Goal: Task Accomplishment & Management: Manage account settings

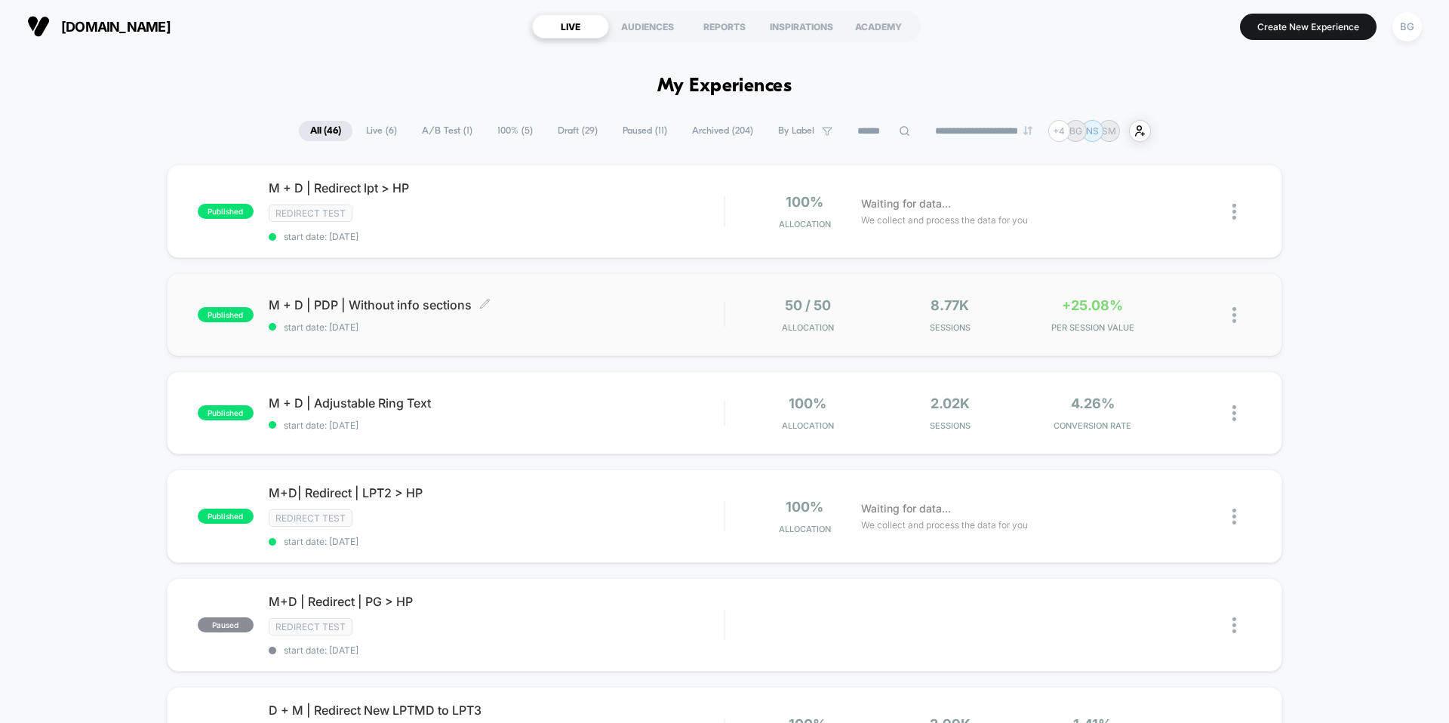
click at [461, 328] on span "start date: [DATE]" at bounding box center [496, 326] width 455 height 11
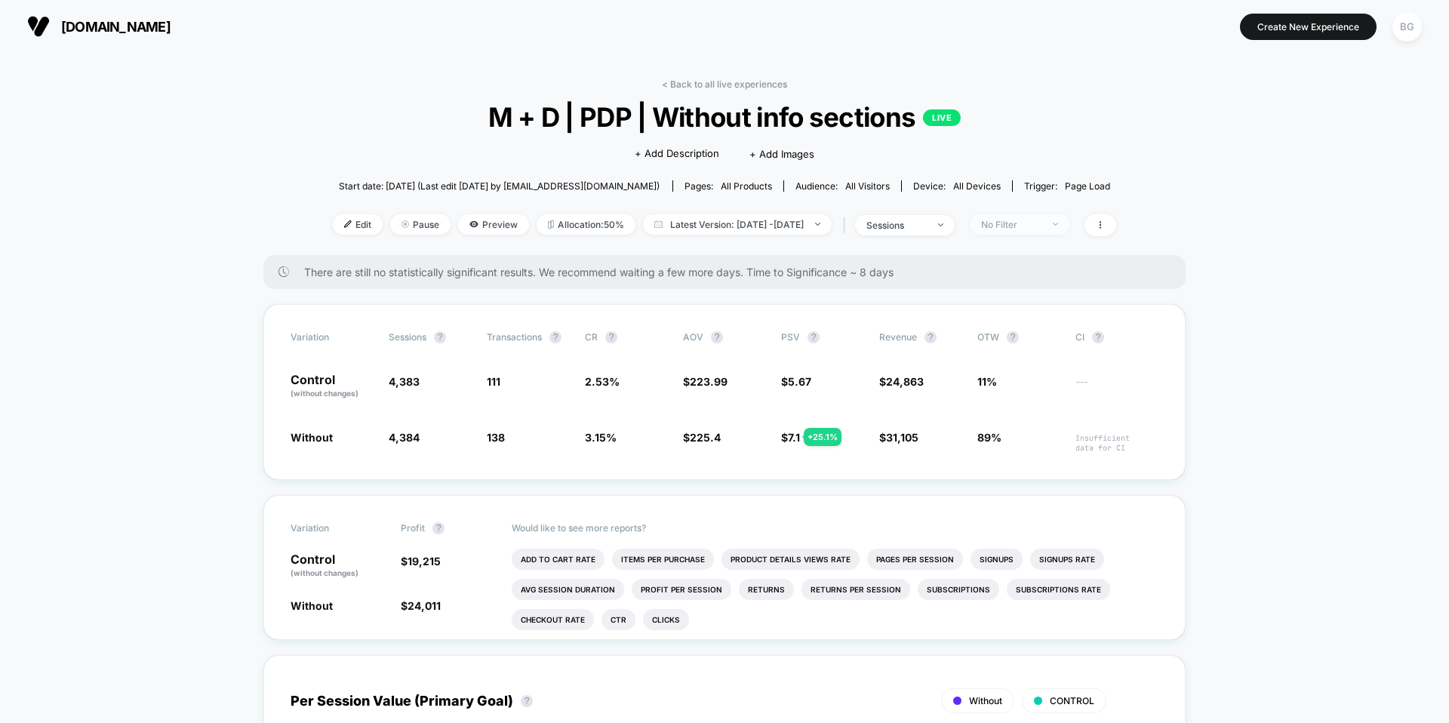
click at [1028, 227] on div "No Filter" at bounding box center [1011, 224] width 60 height 11
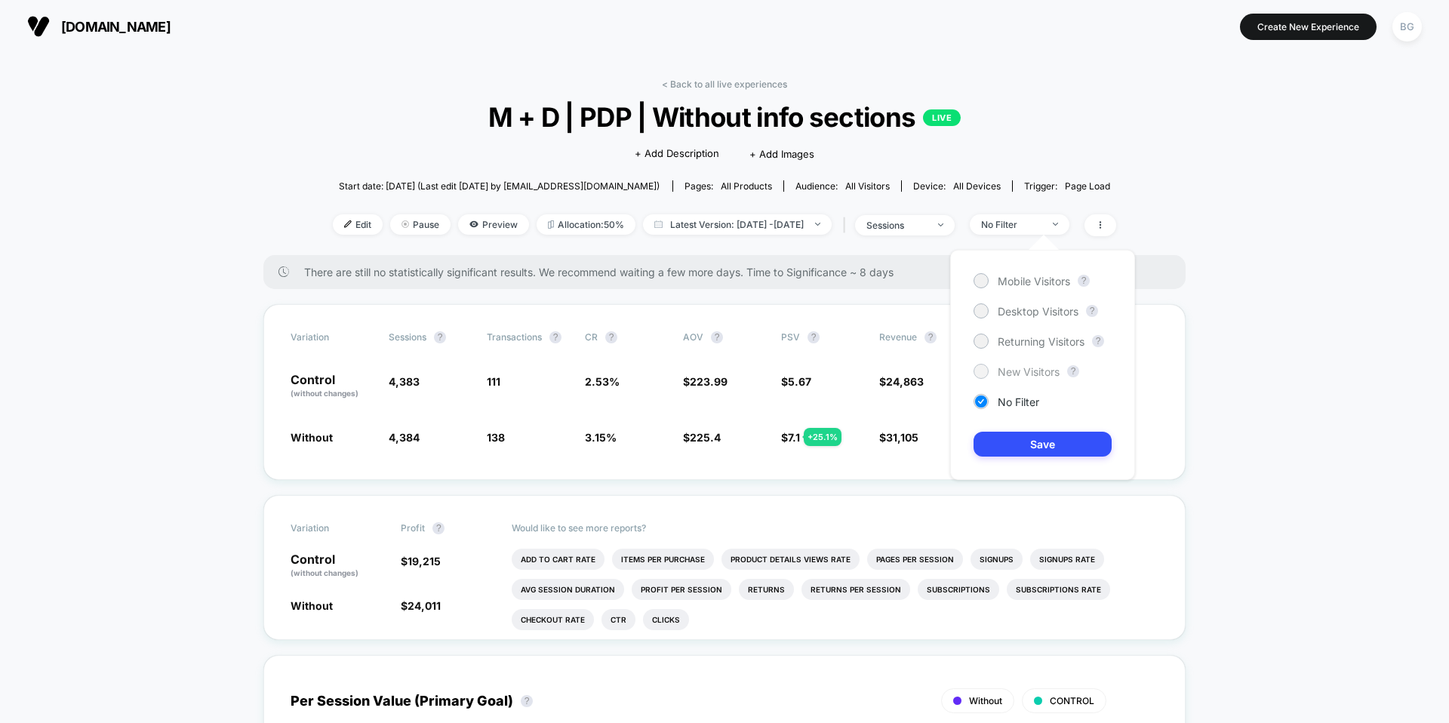
click at [977, 375] on div at bounding box center [980, 370] width 11 height 11
click at [1023, 438] on button "Save" at bounding box center [1042, 444] width 138 height 25
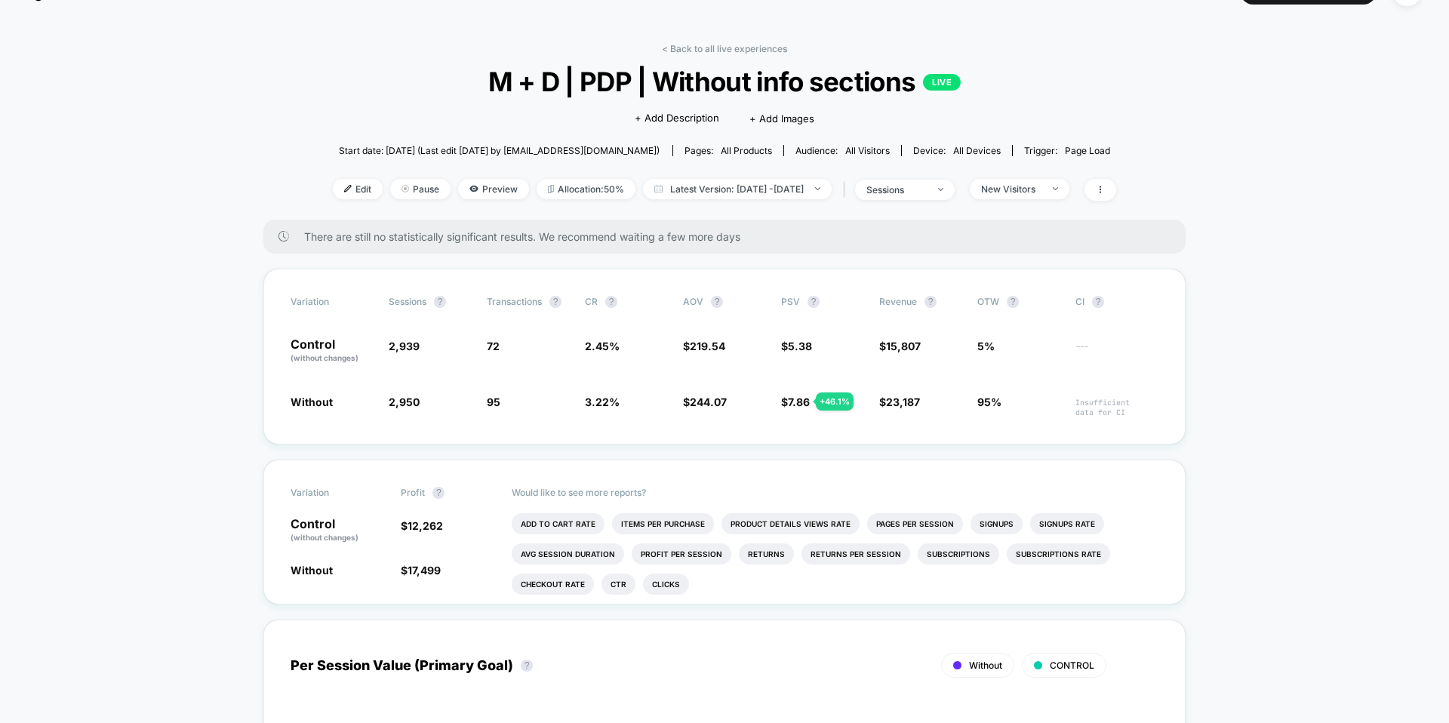
scroll to position [48, 0]
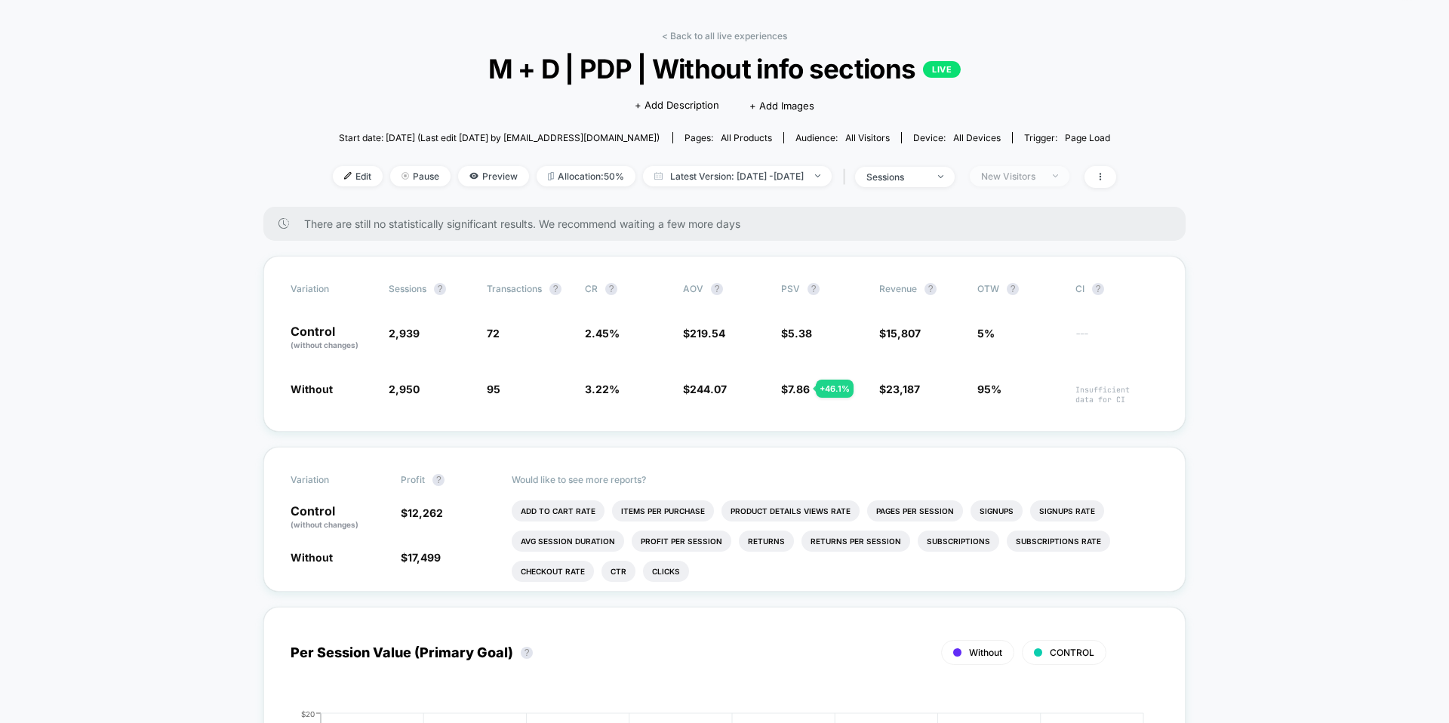
click at [1041, 177] on div "New Visitors" at bounding box center [1011, 176] width 60 height 11
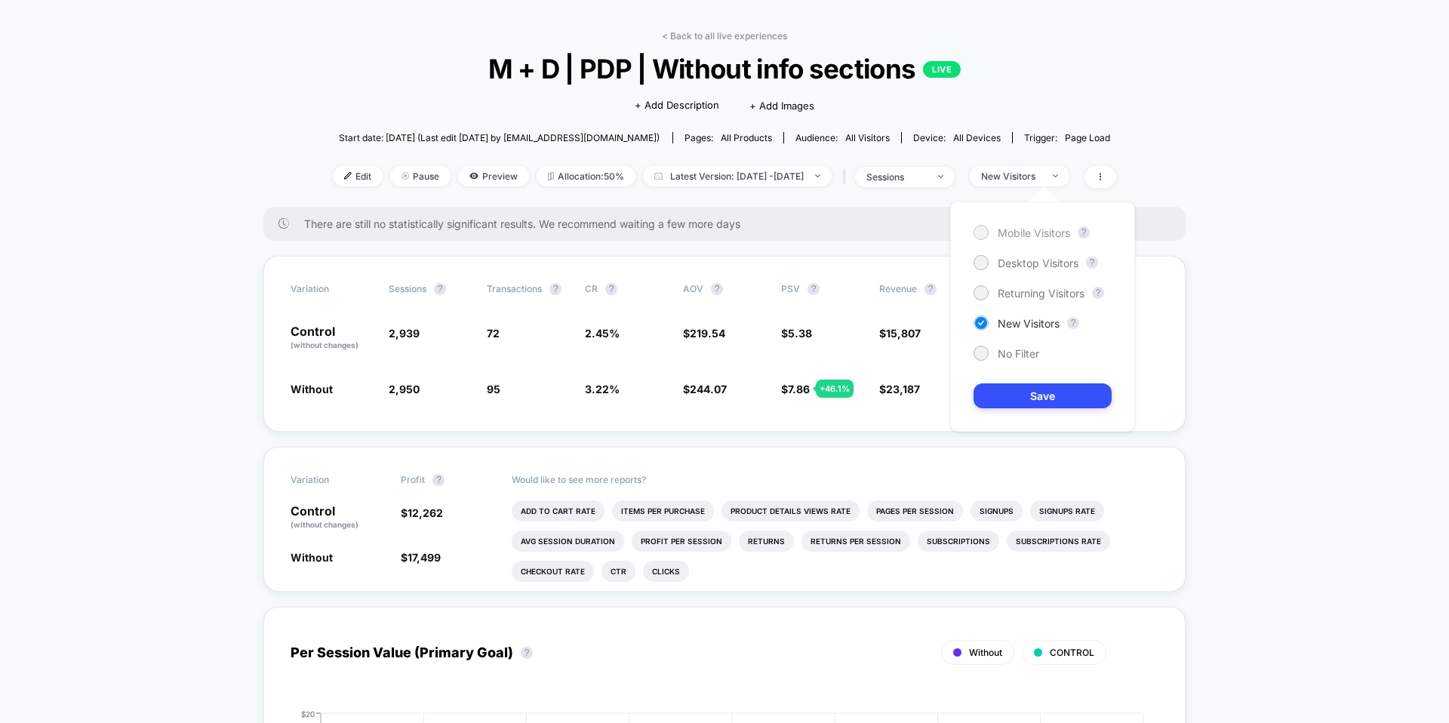
click at [984, 234] on div at bounding box center [980, 231] width 11 height 11
click at [1029, 401] on button "Save" at bounding box center [1042, 395] width 138 height 25
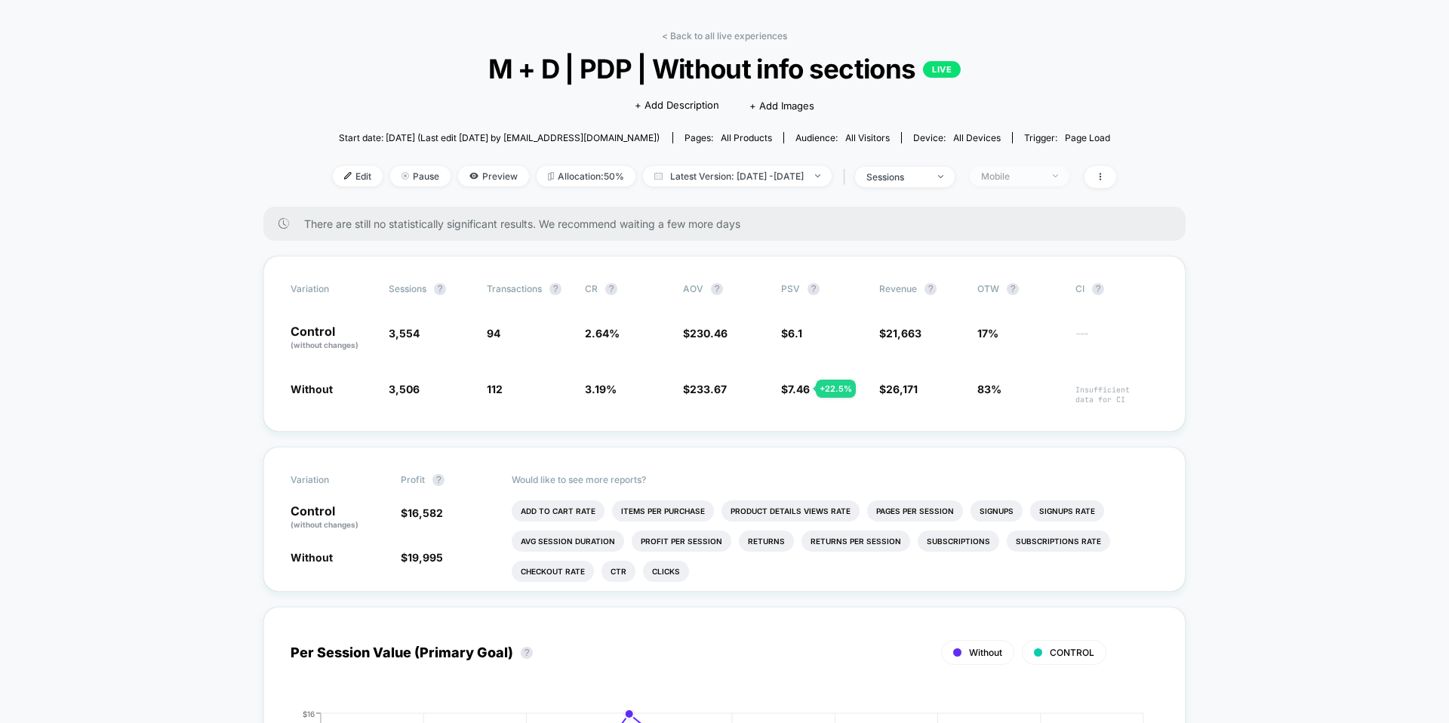
click at [1045, 168] on span "Mobile" at bounding box center [1020, 176] width 100 height 20
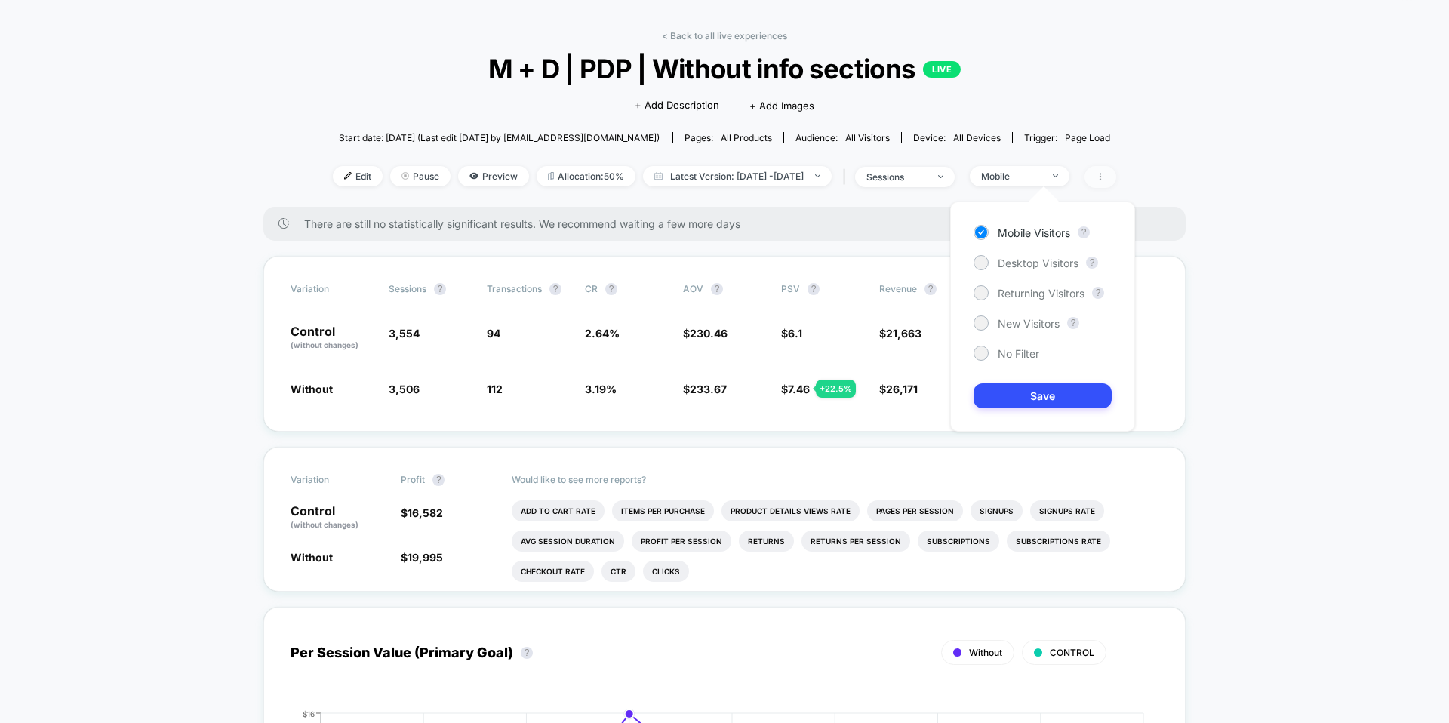
click at [1105, 174] on icon at bounding box center [1100, 176] width 9 height 9
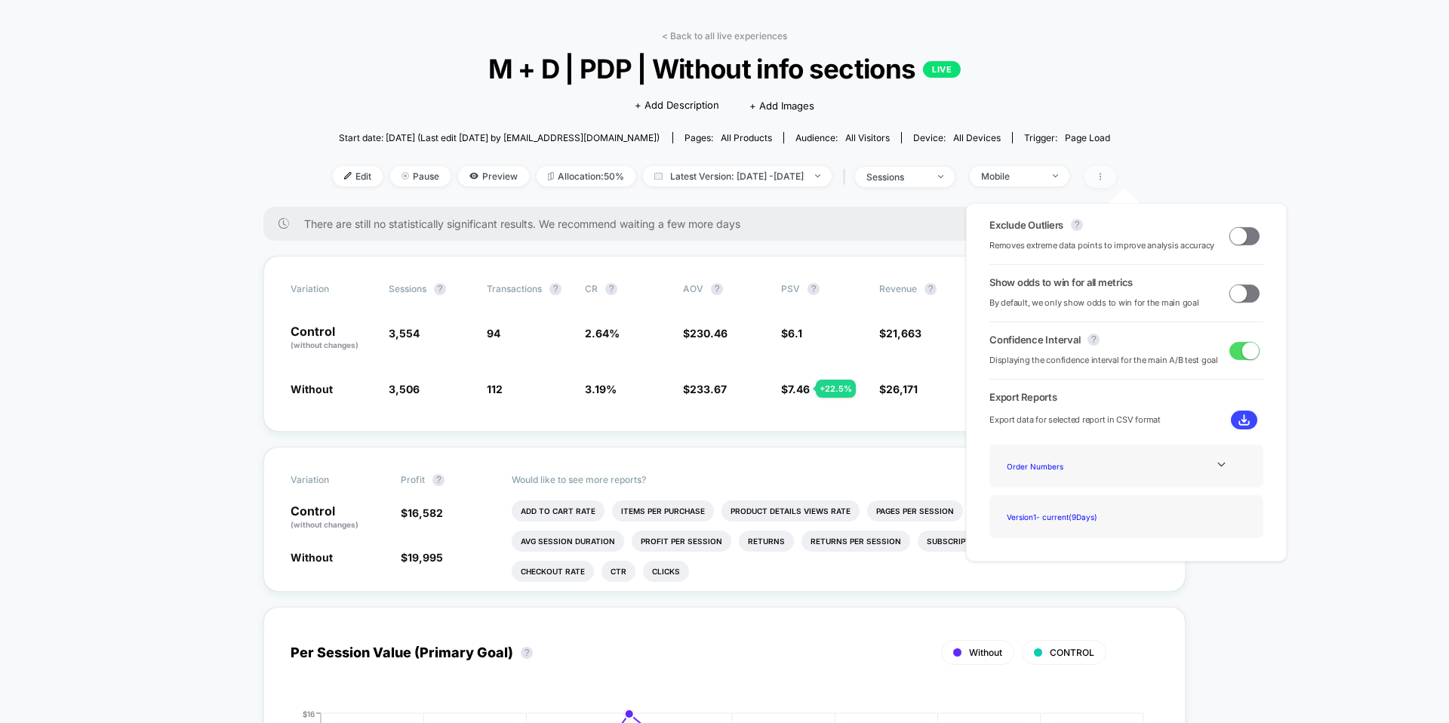
click at [1105, 174] on icon at bounding box center [1100, 176] width 9 height 9
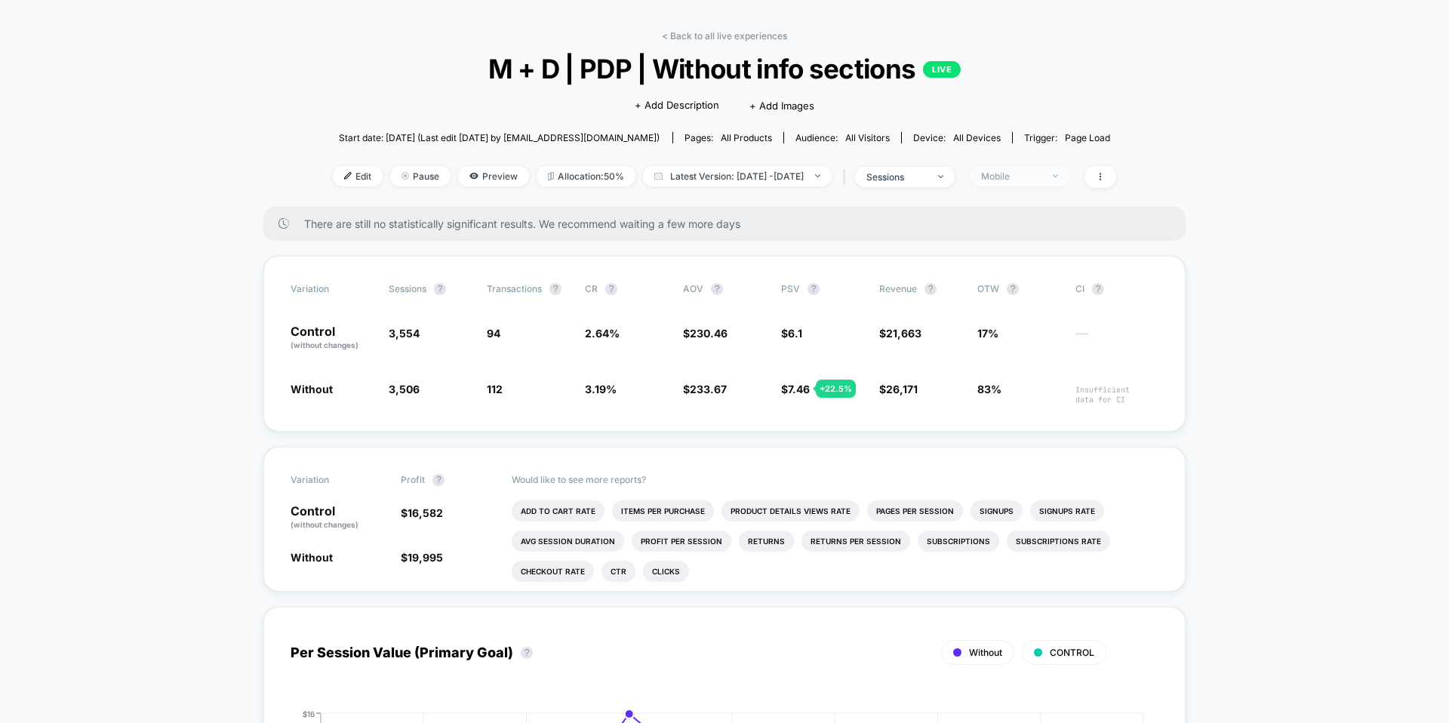
click at [1069, 171] on span "Mobile" at bounding box center [1020, 176] width 100 height 20
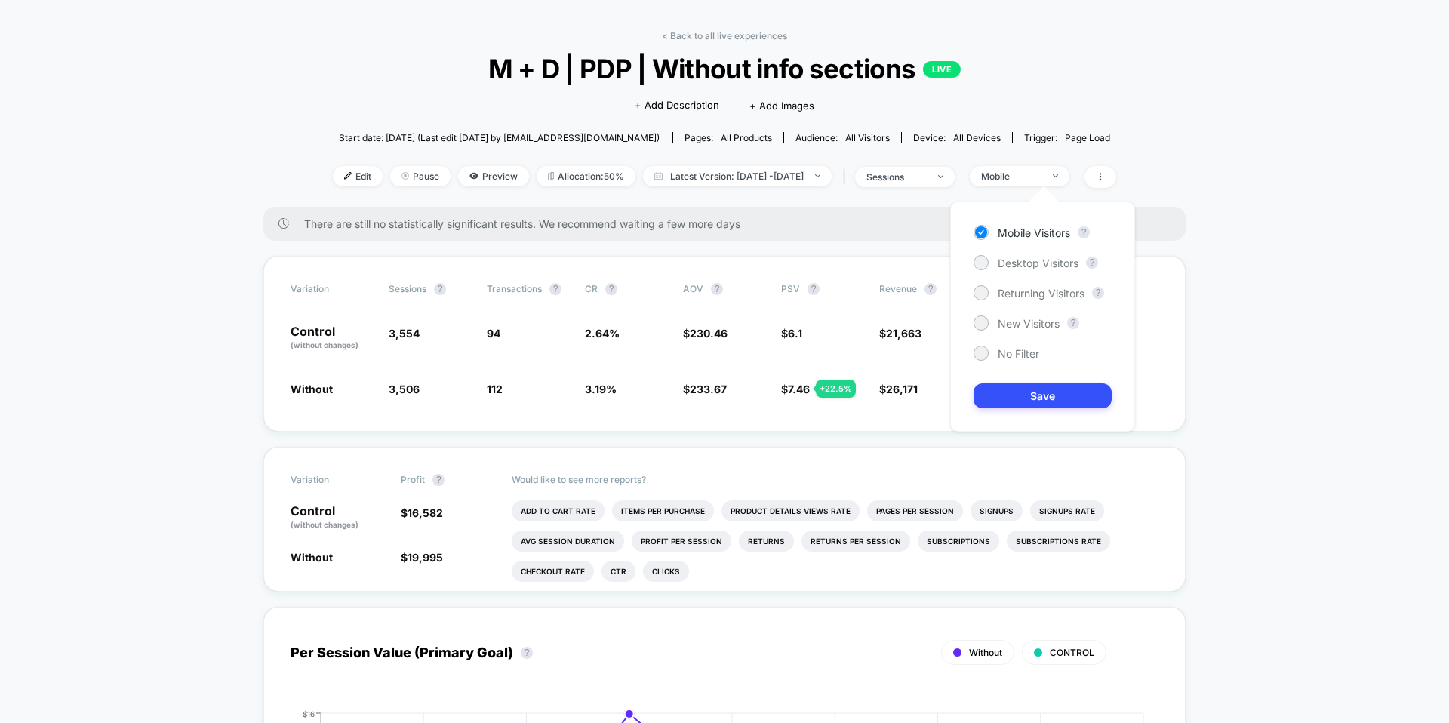
drag, startPoint x: 1004, startPoint y: 269, endPoint x: 1008, endPoint y: 276, distance: 8.4
click at [1004, 270] on div "Mobile Visitors ? Desktop Visitors ? Returning Visitors ? New Visitors ? No Fil…" at bounding box center [1042, 316] width 185 height 230
click at [981, 267] on div at bounding box center [980, 262] width 11 height 11
click at [1053, 398] on button "Save" at bounding box center [1042, 395] width 138 height 25
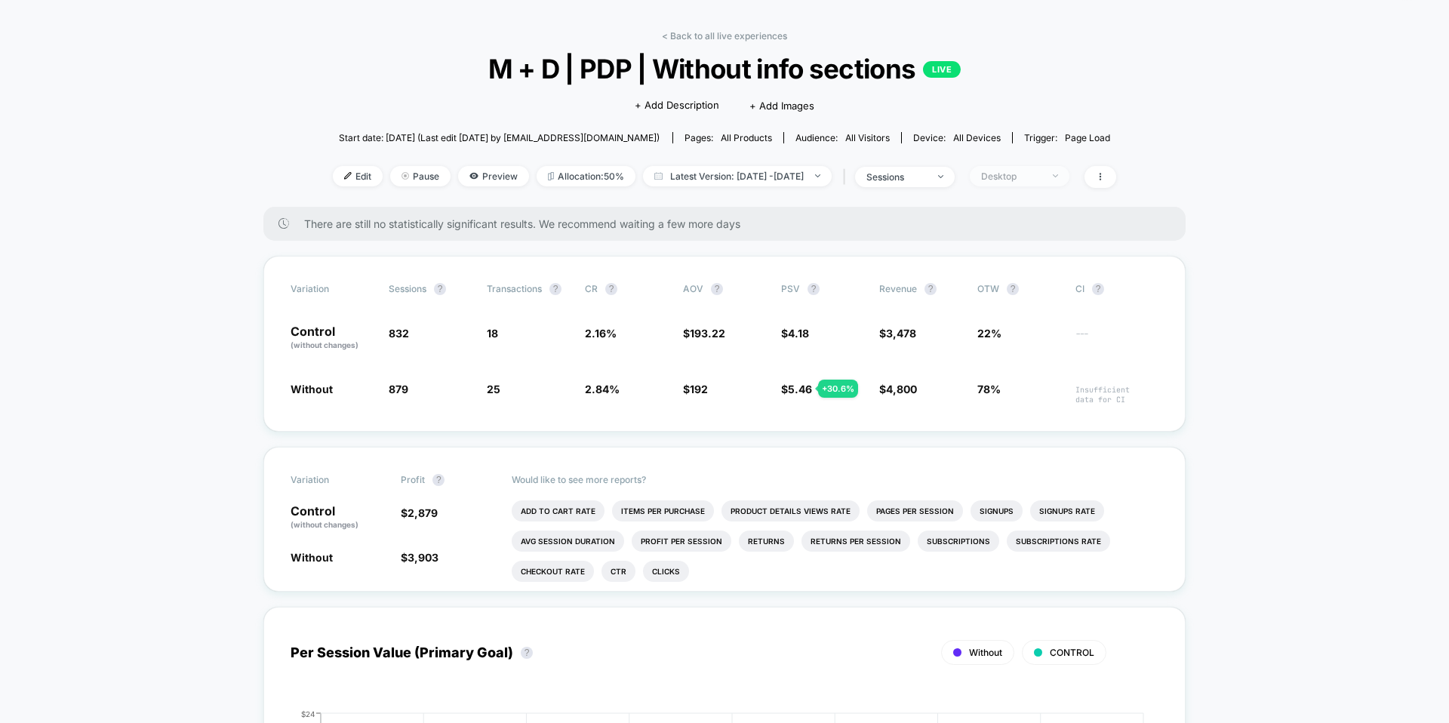
click at [1040, 177] on div "Desktop" at bounding box center [1011, 176] width 60 height 11
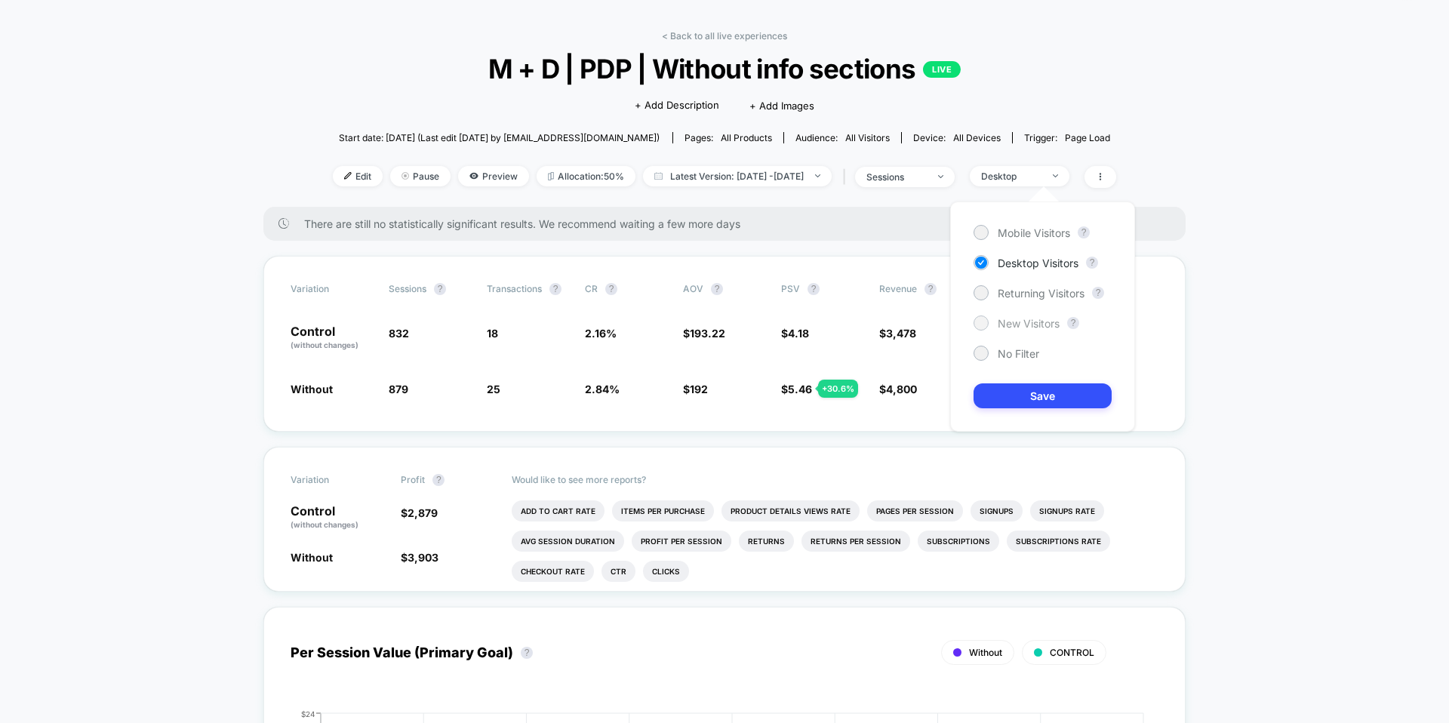
click at [982, 324] on div at bounding box center [980, 322] width 11 height 11
click at [1032, 401] on button "Save" at bounding box center [1042, 395] width 138 height 25
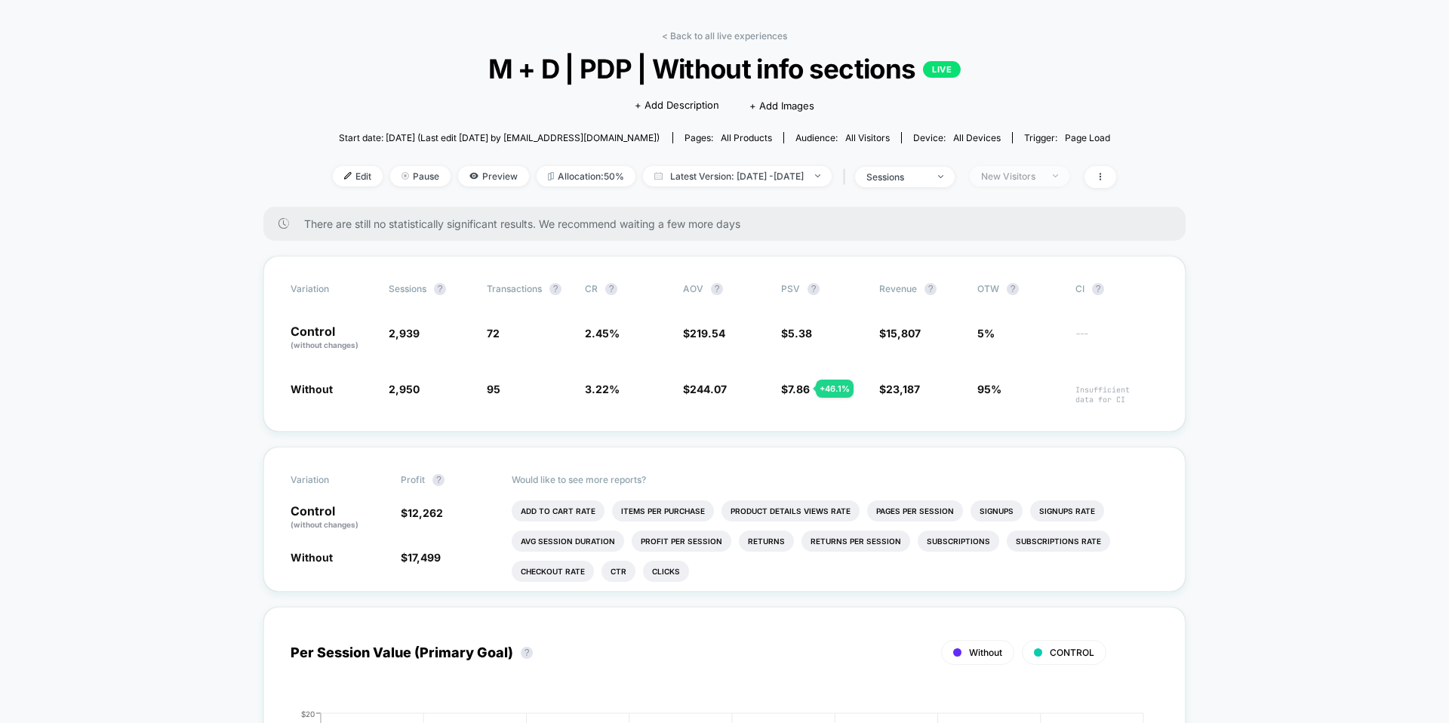
click at [1035, 177] on div "New Visitors" at bounding box center [1011, 176] width 60 height 11
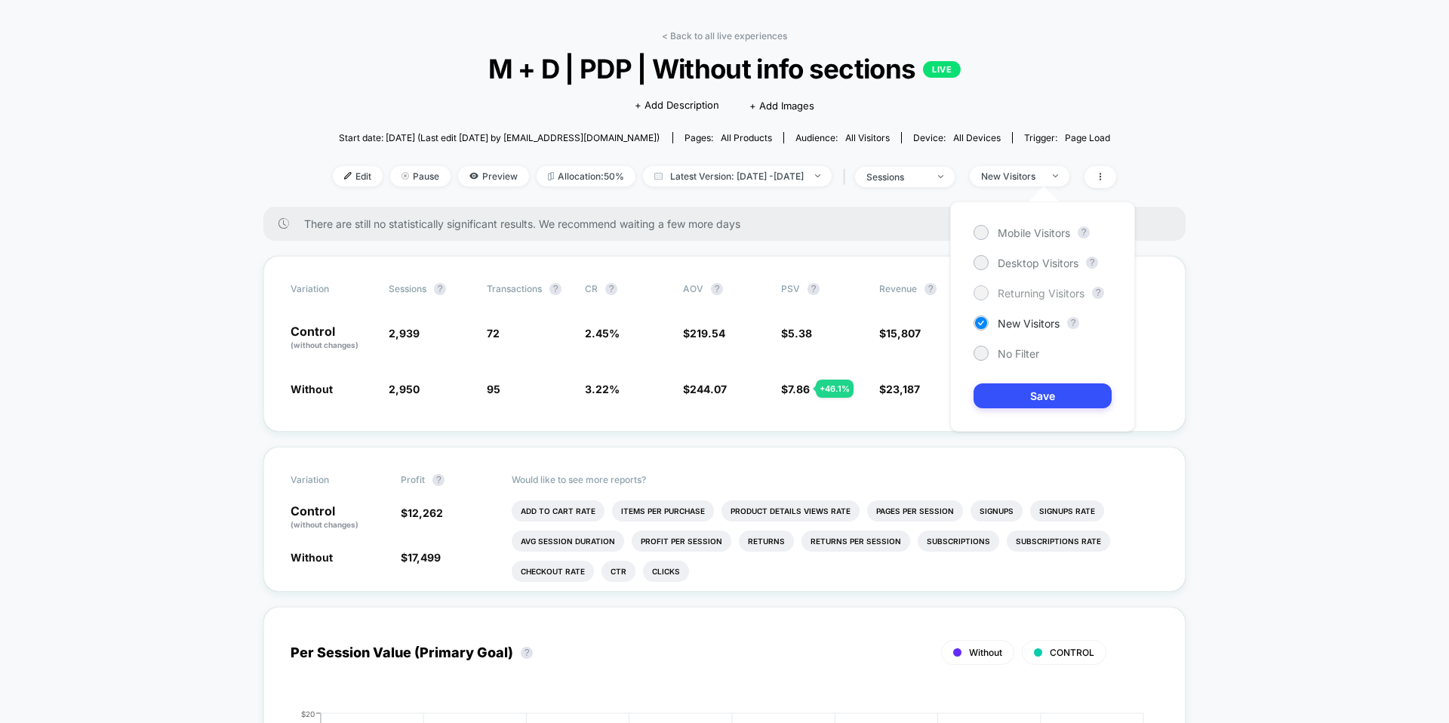
click at [980, 296] on div at bounding box center [980, 292] width 11 height 11
click at [1027, 398] on button "Save" at bounding box center [1042, 395] width 138 height 25
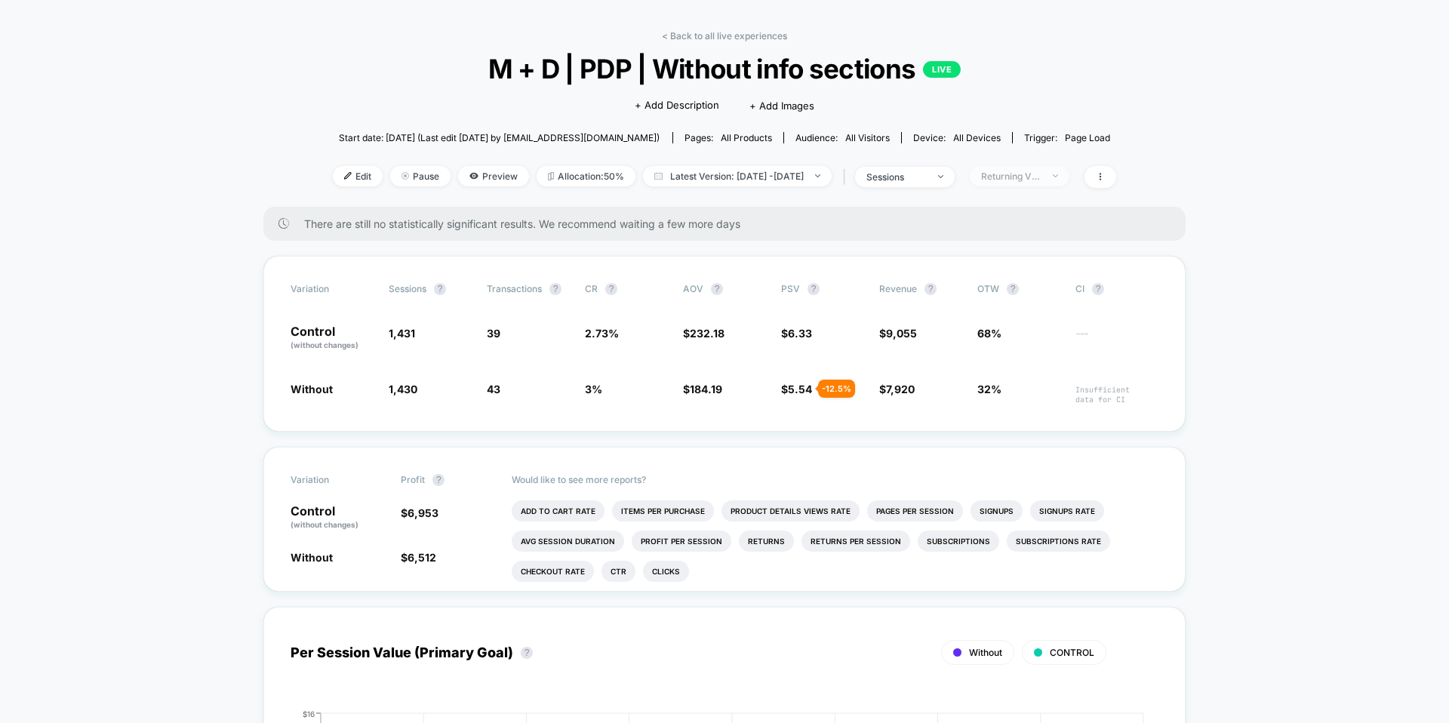
click at [1041, 171] on div "Returning Visitors" at bounding box center [1011, 176] width 60 height 11
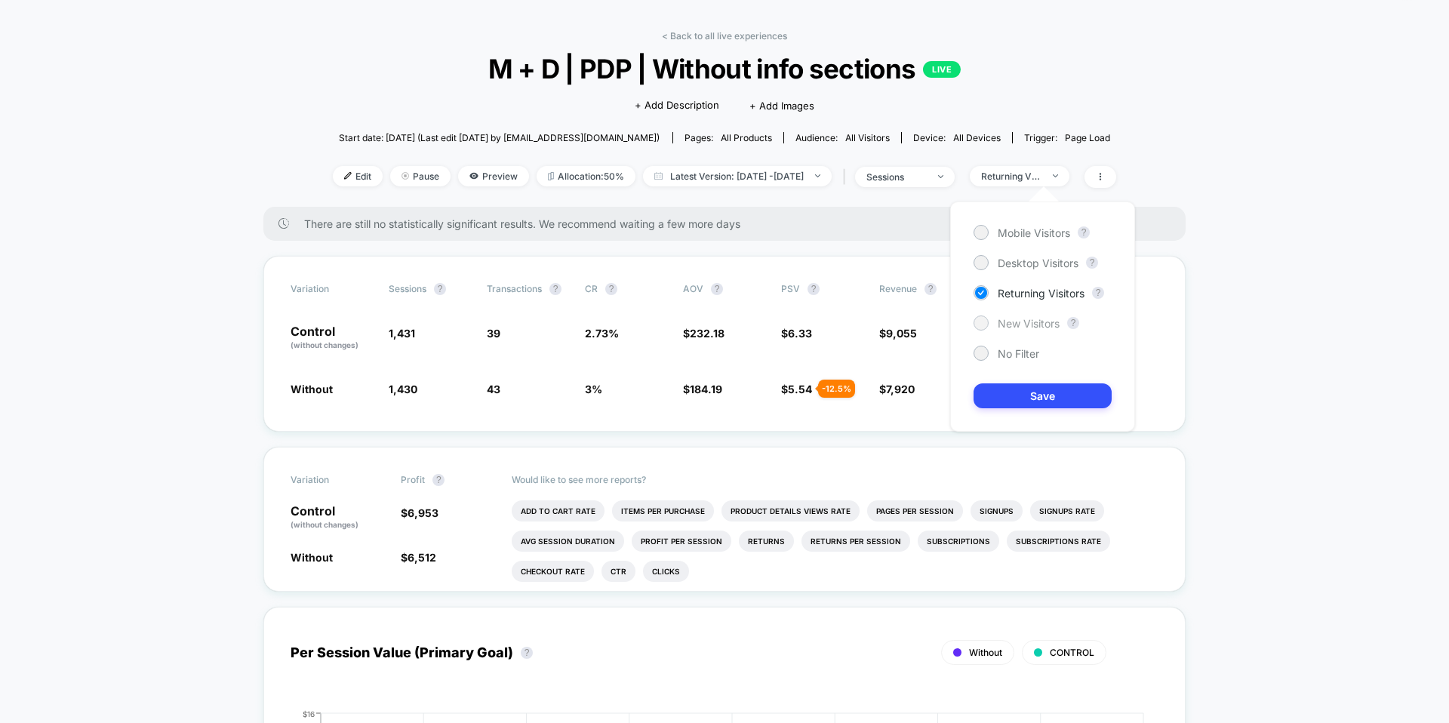
click at [994, 330] on div "New Visitors" at bounding box center [1016, 322] width 86 height 15
click at [1028, 396] on button "Save" at bounding box center [1042, 395] width 138 height 25
